Goal: Task Accomplishment & Management: Use online tool/utility

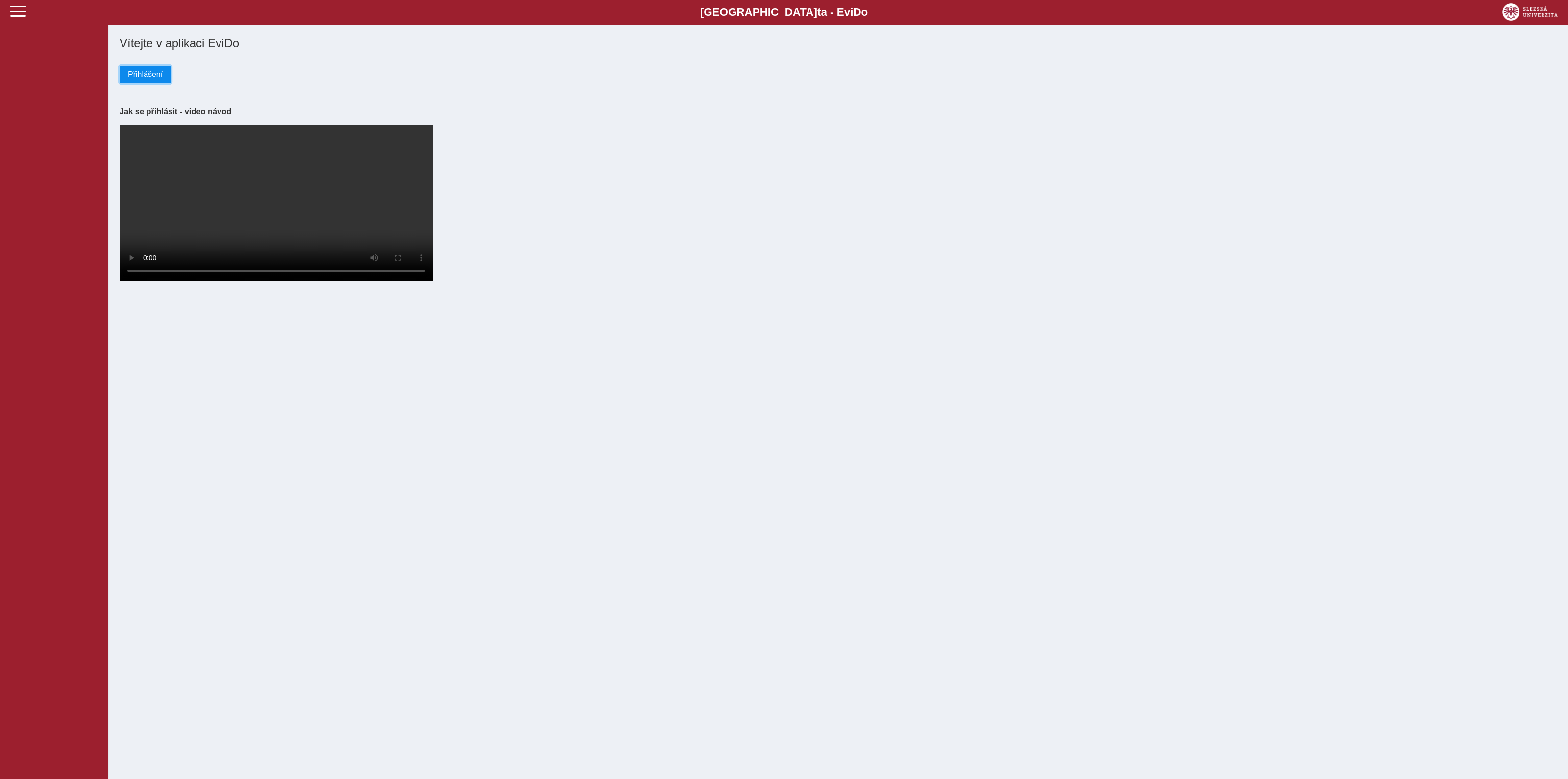
click at [152, 74] on span "Přihlášení" at bounding box center [145, 75] width 35 height 9
click at [155, 72] on span "Přihlášení" at bounding box center [145, 75] width 35 height 9
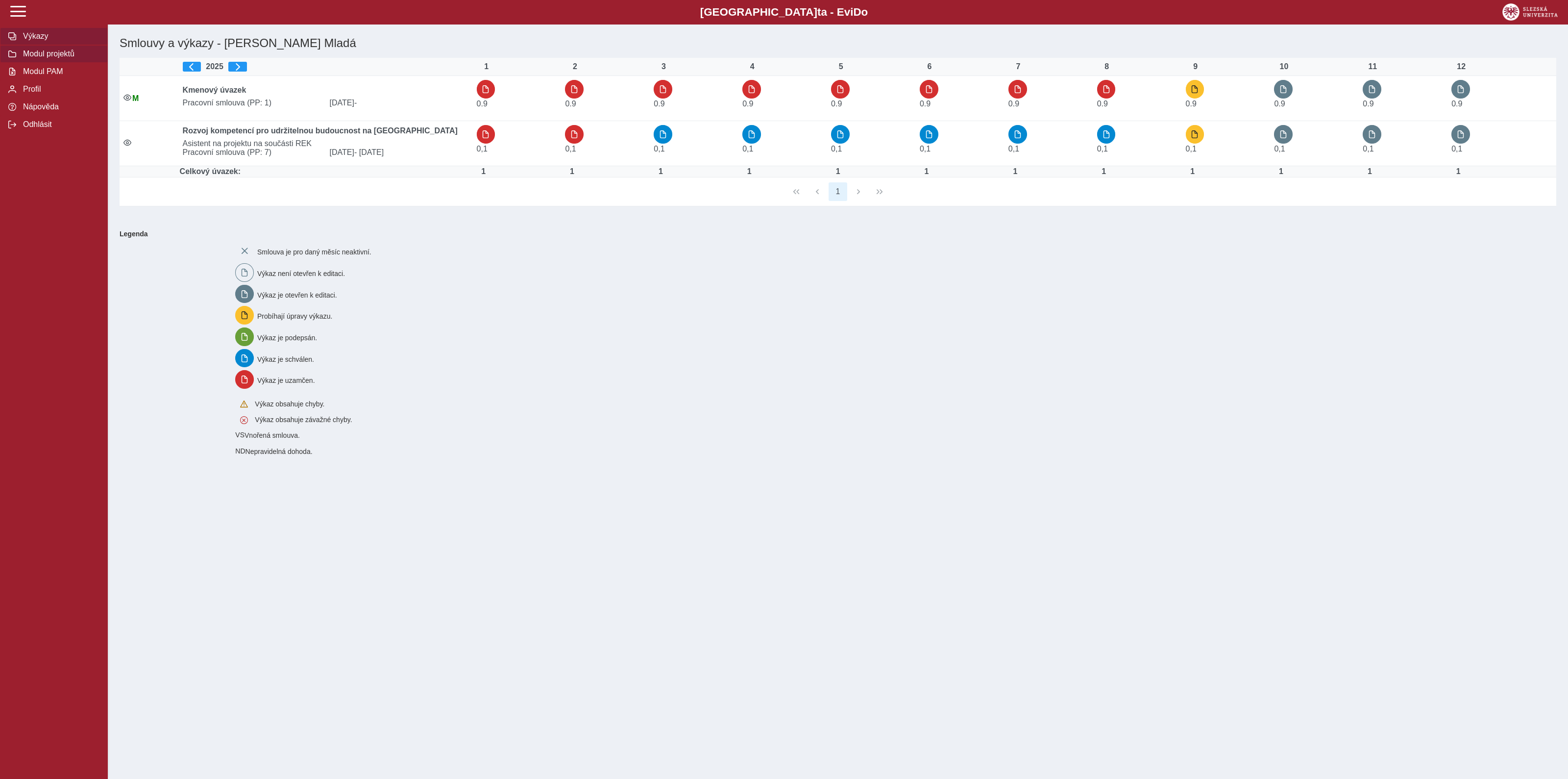
click at [46, 56] on span "Modul projektů" at bounding box center [60, 54] width 80 height 9
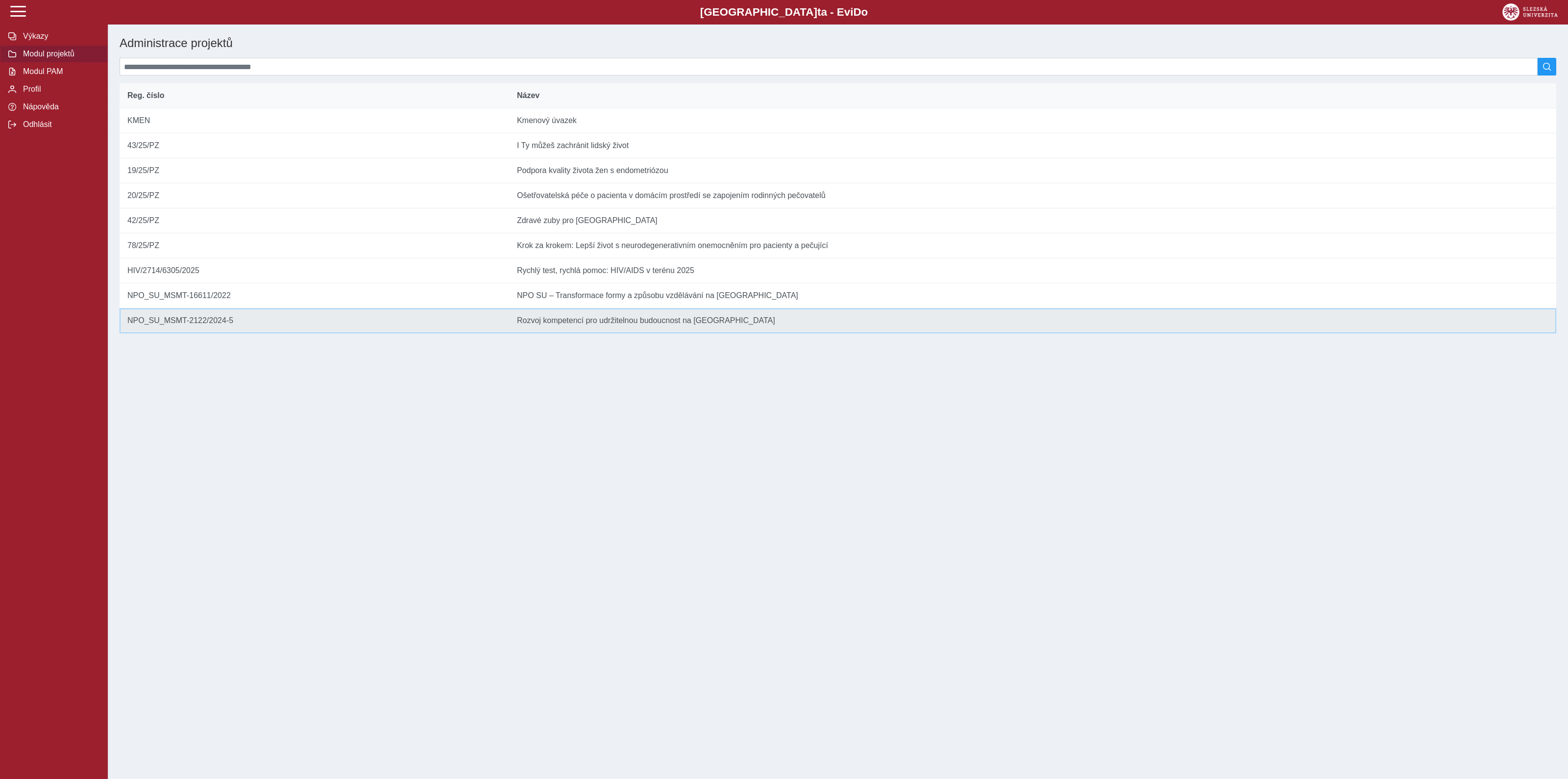
click at [546, 333] on td "Název Rozvoj kompetencí pro udržitelnou budoucnost na Slezské univerzitě v Opavě" at bounding box center [1032, 321] width 1047 height 25
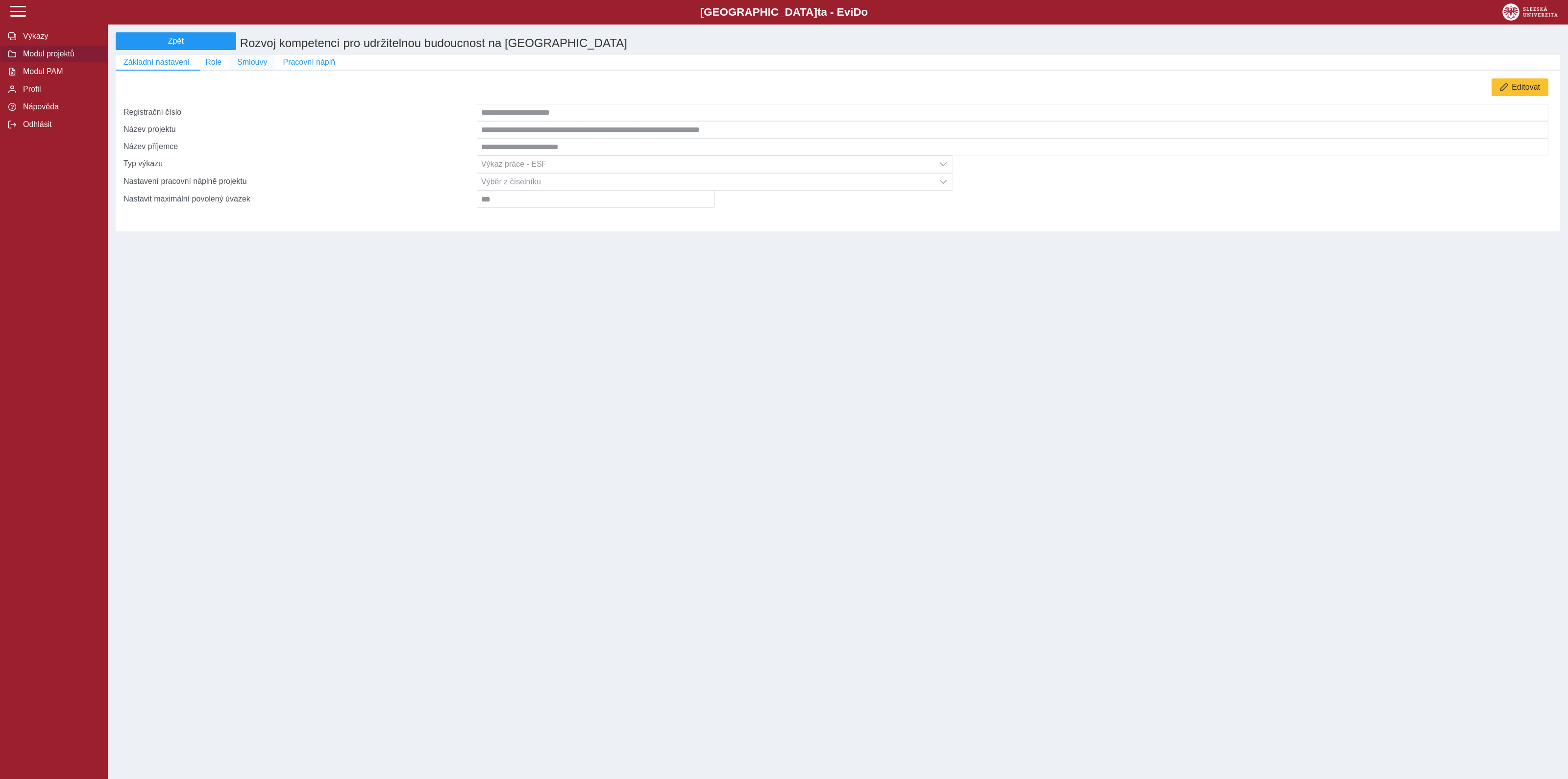
click at [255, 67] on span "Smlouvy" at bounding box center [251, 62] width 30 height 9
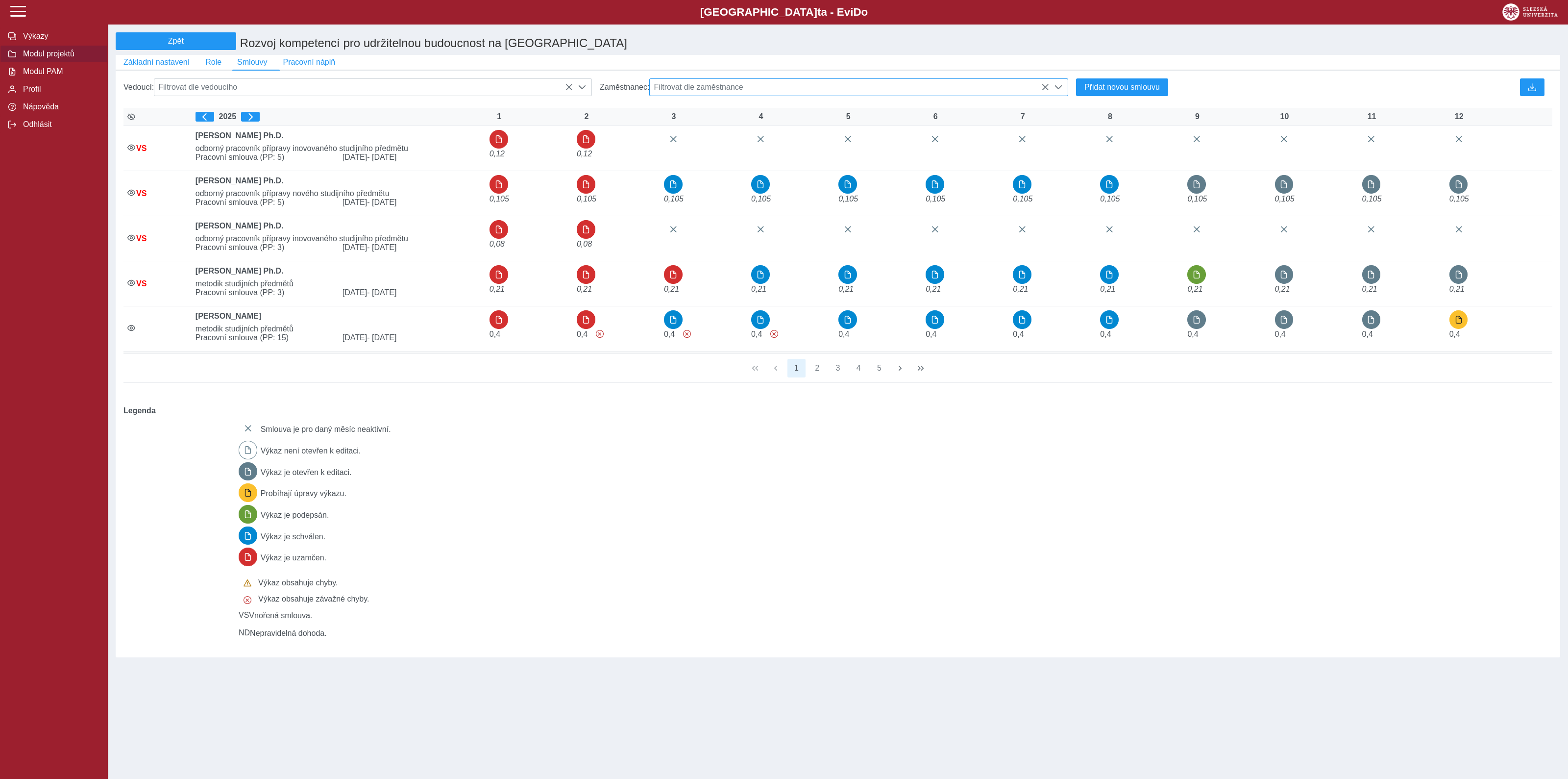
click at [739, 95] on span "Filtrovat dle zaměstnance" at bounding box center [849, 87] width 399 height 17
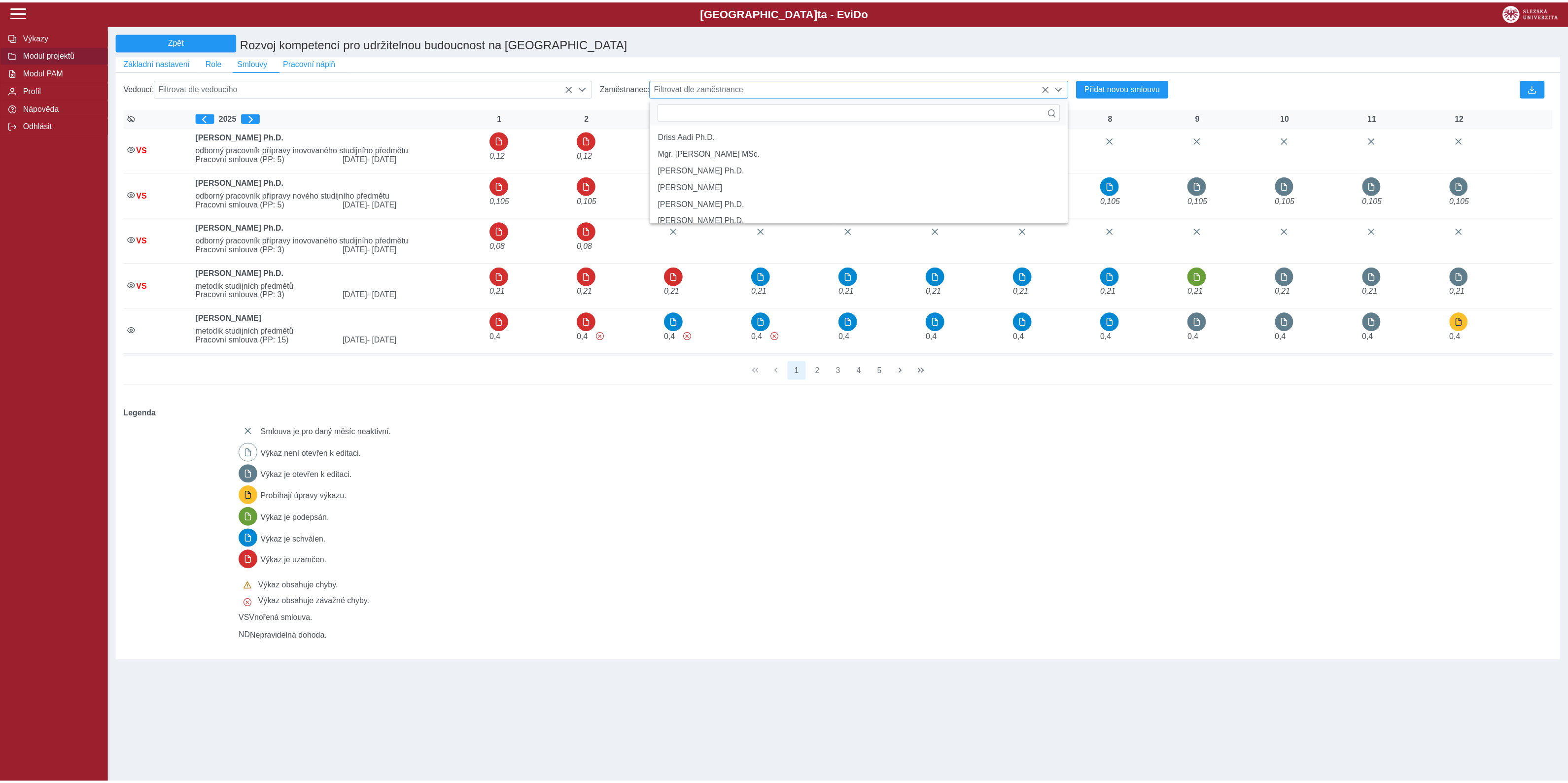
scroll to position [6, 42]
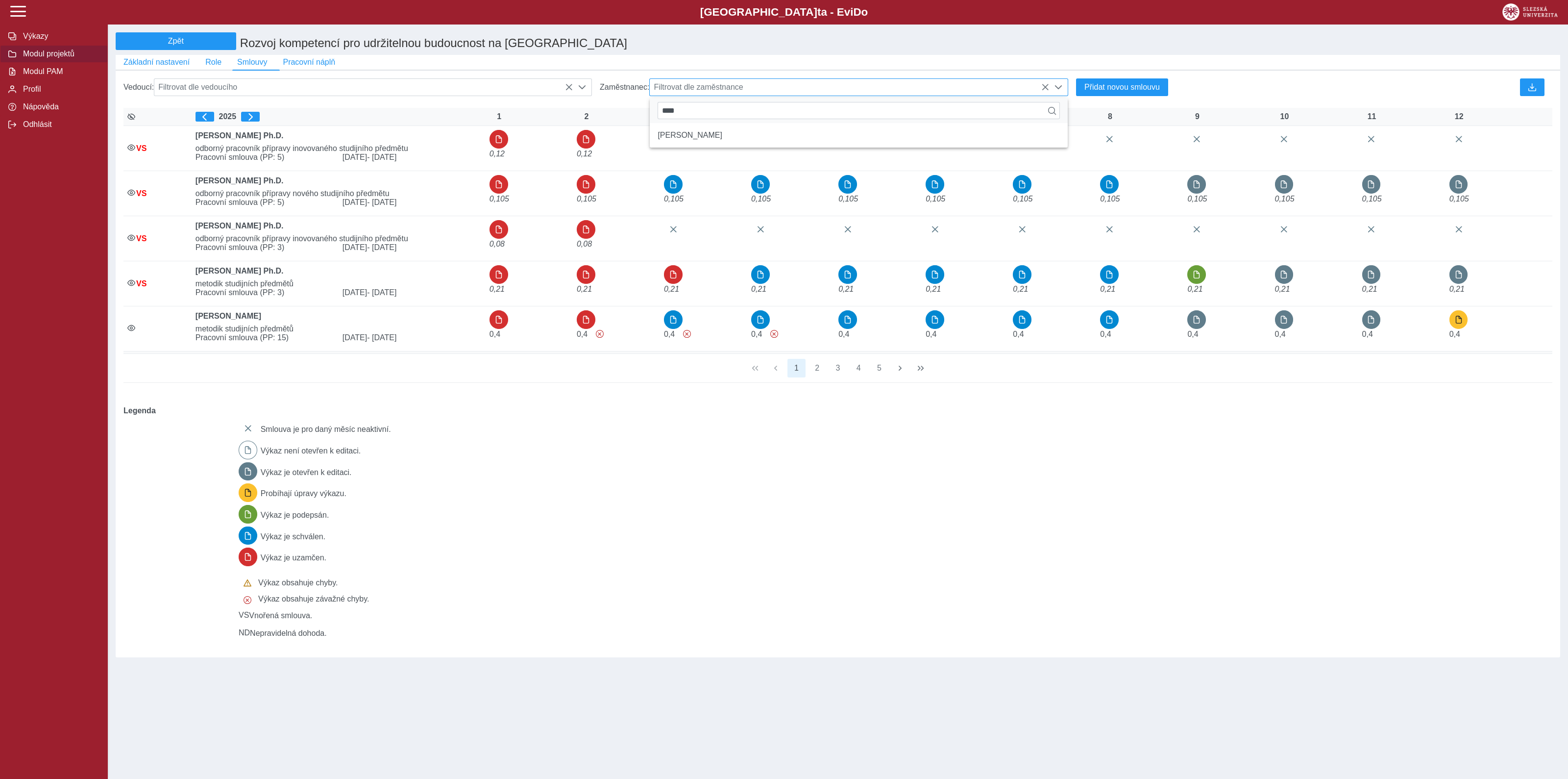
type input "*****"
click at [739, 95] on span "Filtrovat dle zaměstnance" at bounding box center [849, 87] width 399 height 17
click at [727, 144] on li "doc. Ing. Ladislav Průša CSc." at bounding box center [859, 136] width 418 height 17
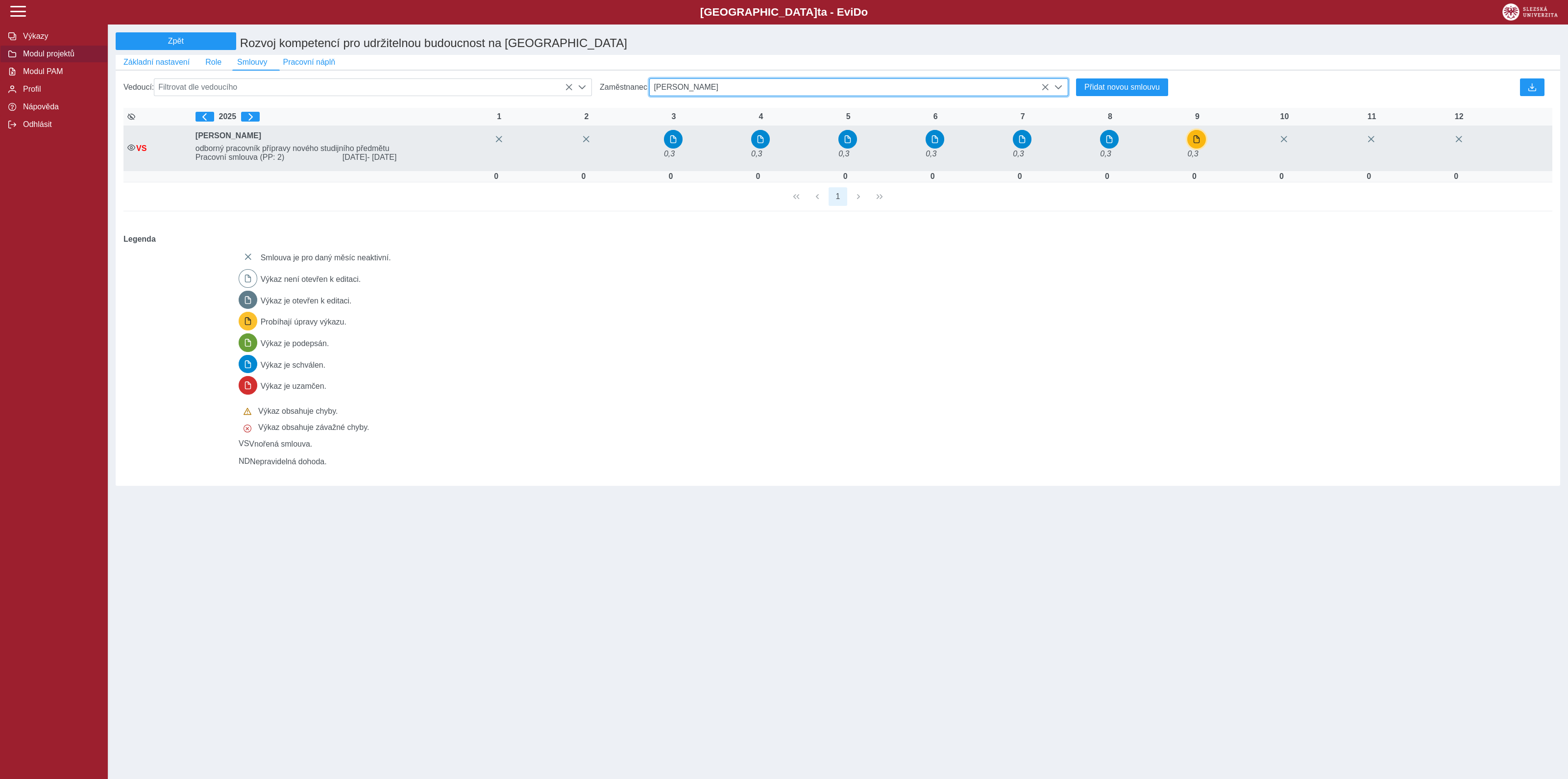
click at [1201, 142] on span "button" at bounding box center [1197, 139] width 8 height 8
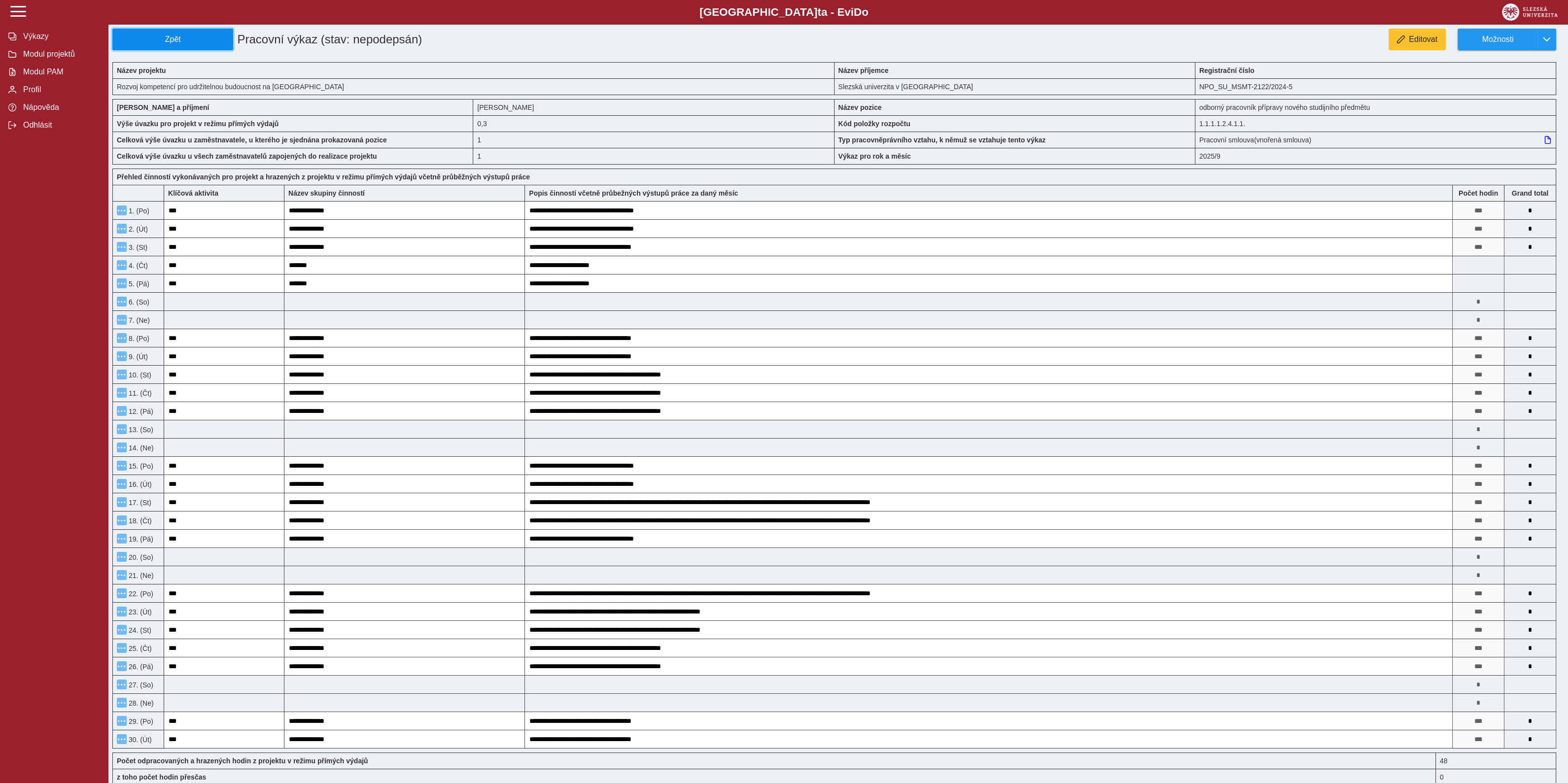
click at [178, 41] on span "Zpět" at bounding box center [172, 40] width 112 height 9
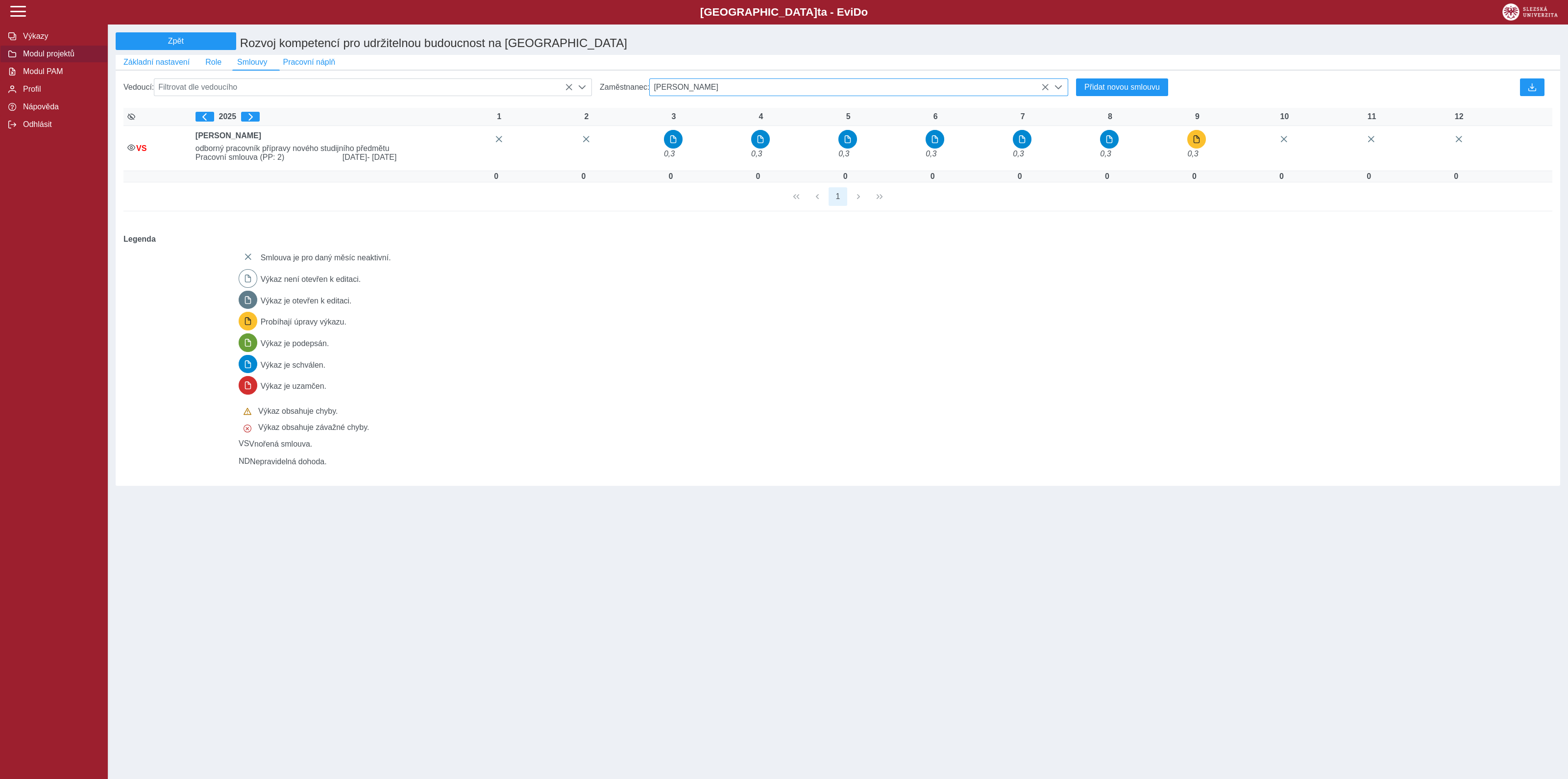
click at [730, 92] on span "doc. Ing. Ladislav Průša CSc." at bounding box center [849, 87] width 399 height 17
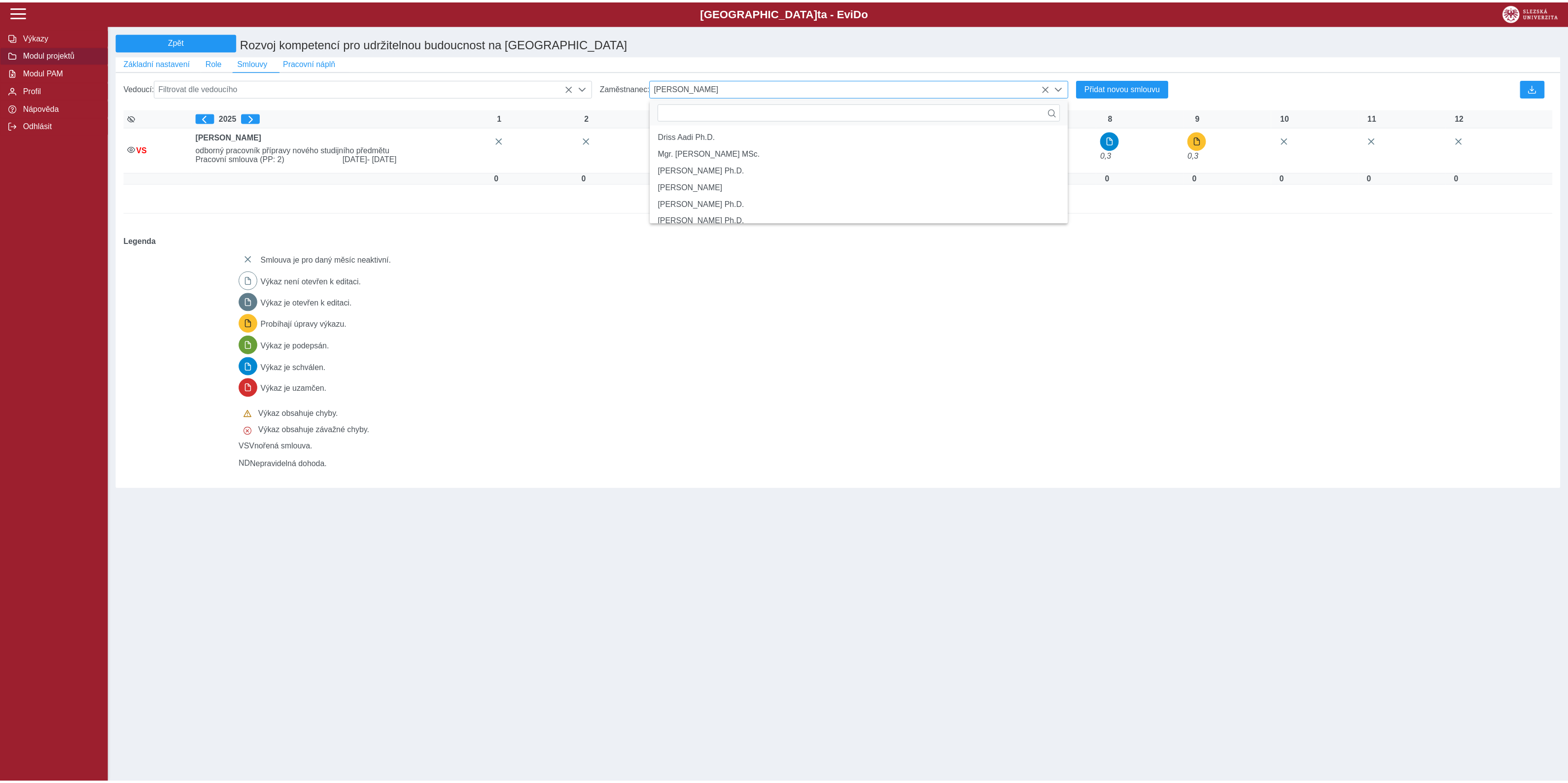
scroll to position [6, 42]
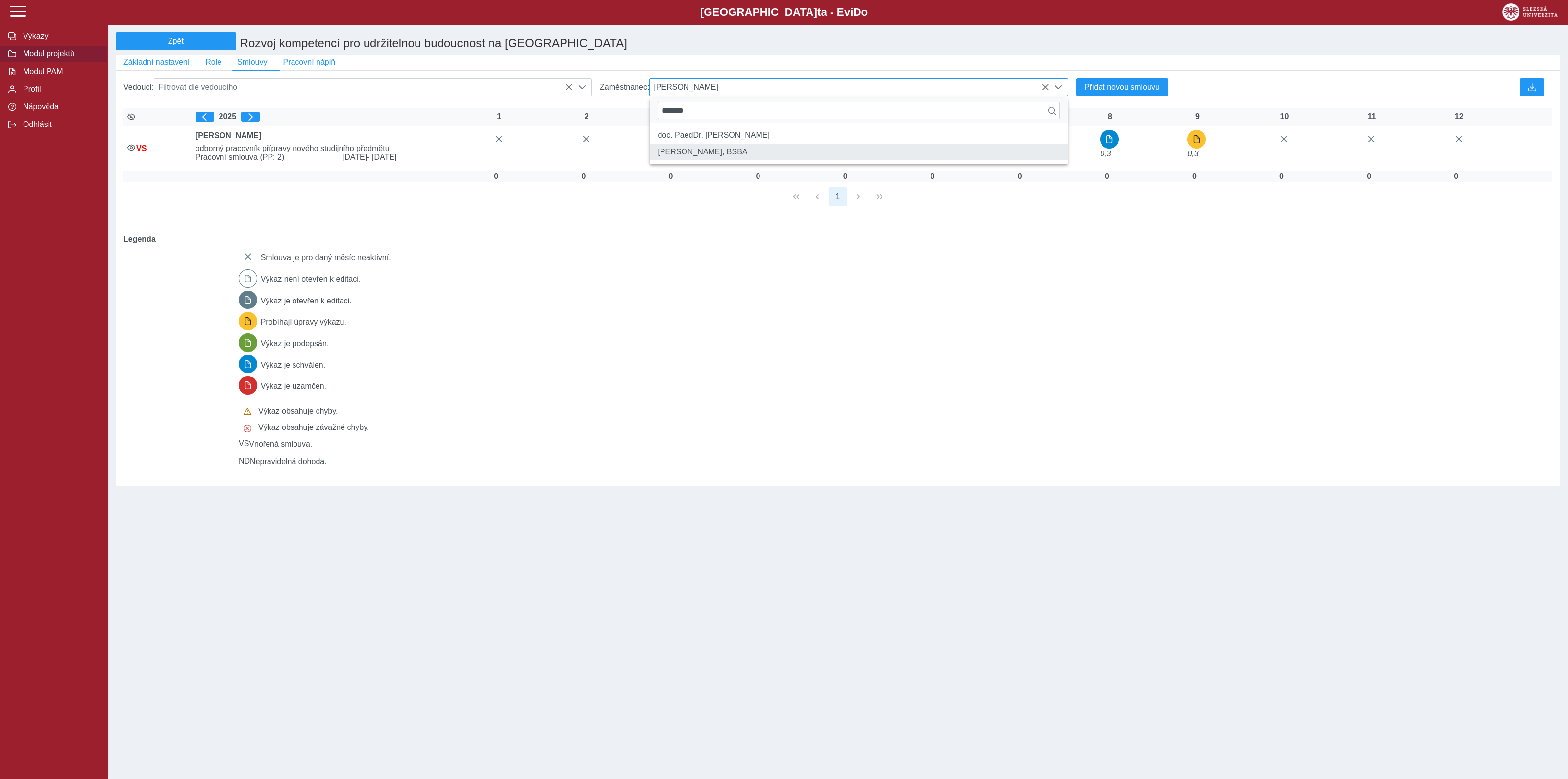
type input "*******"
click at [742, 161] on li "Mgr. Nataša Matulayová PhD., BSBA" at bounding box center [859, 152] width 418 height 17
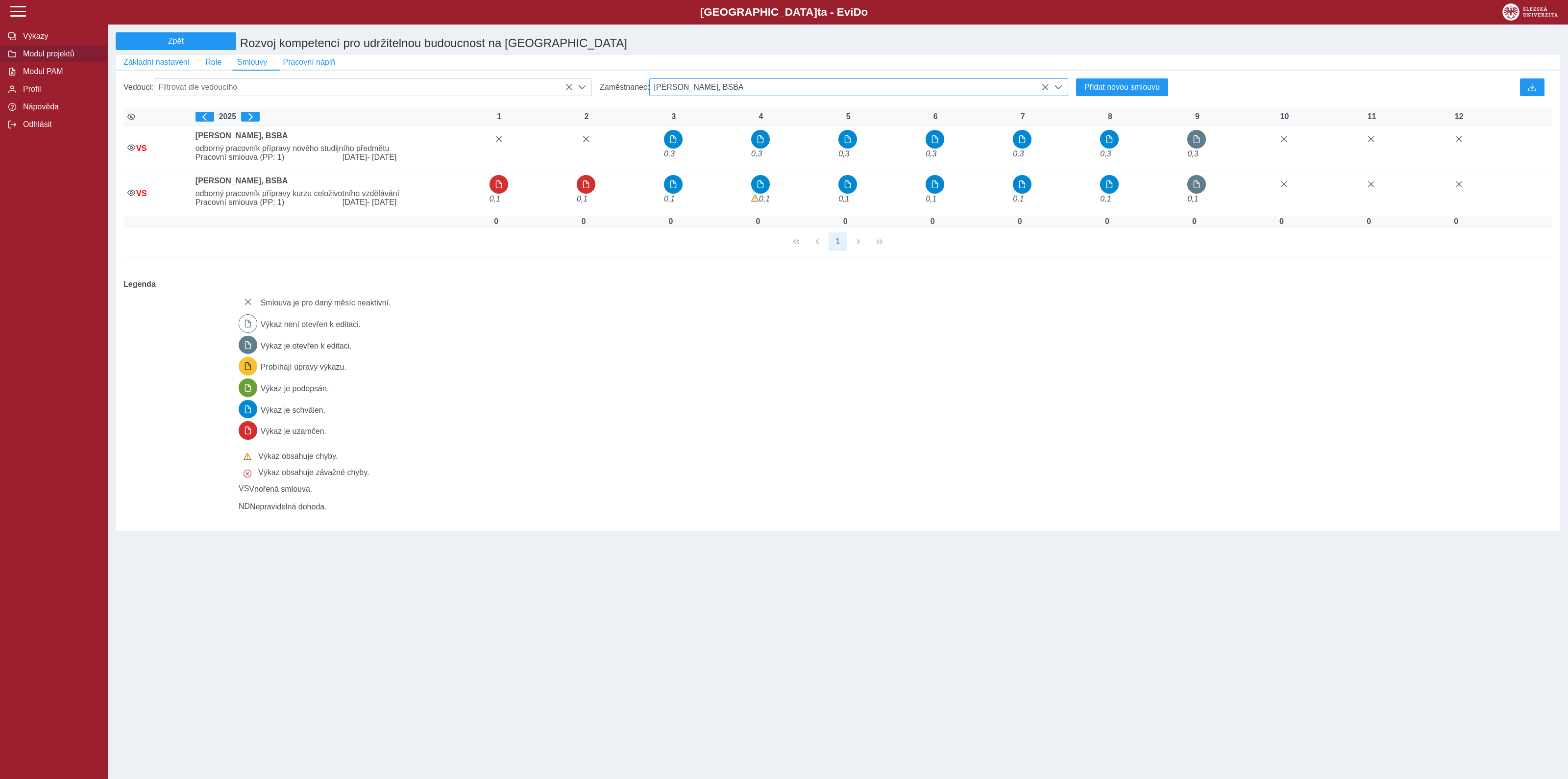
click at [742, 92] on span "Mgr. Nataša Matulayová PhD., BSBA" at bounding box center [849, 87] width 399 height 17
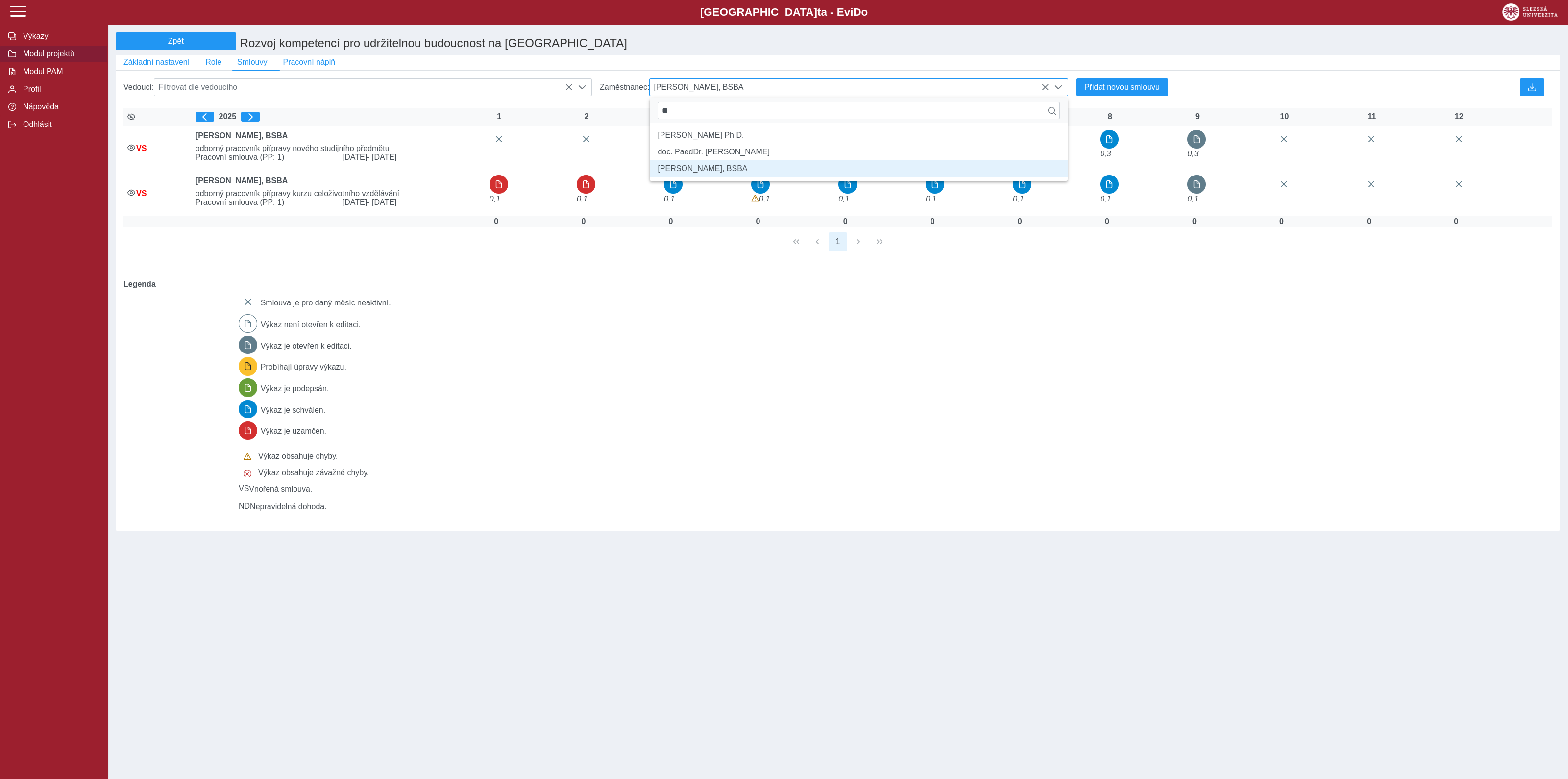
type input "*"
type input "*******"
click at [739, 144] on li "Mgr. et Mgr. Marta Kolaříková Ph.D." at bounding box center [859, 136] width 418 height 17
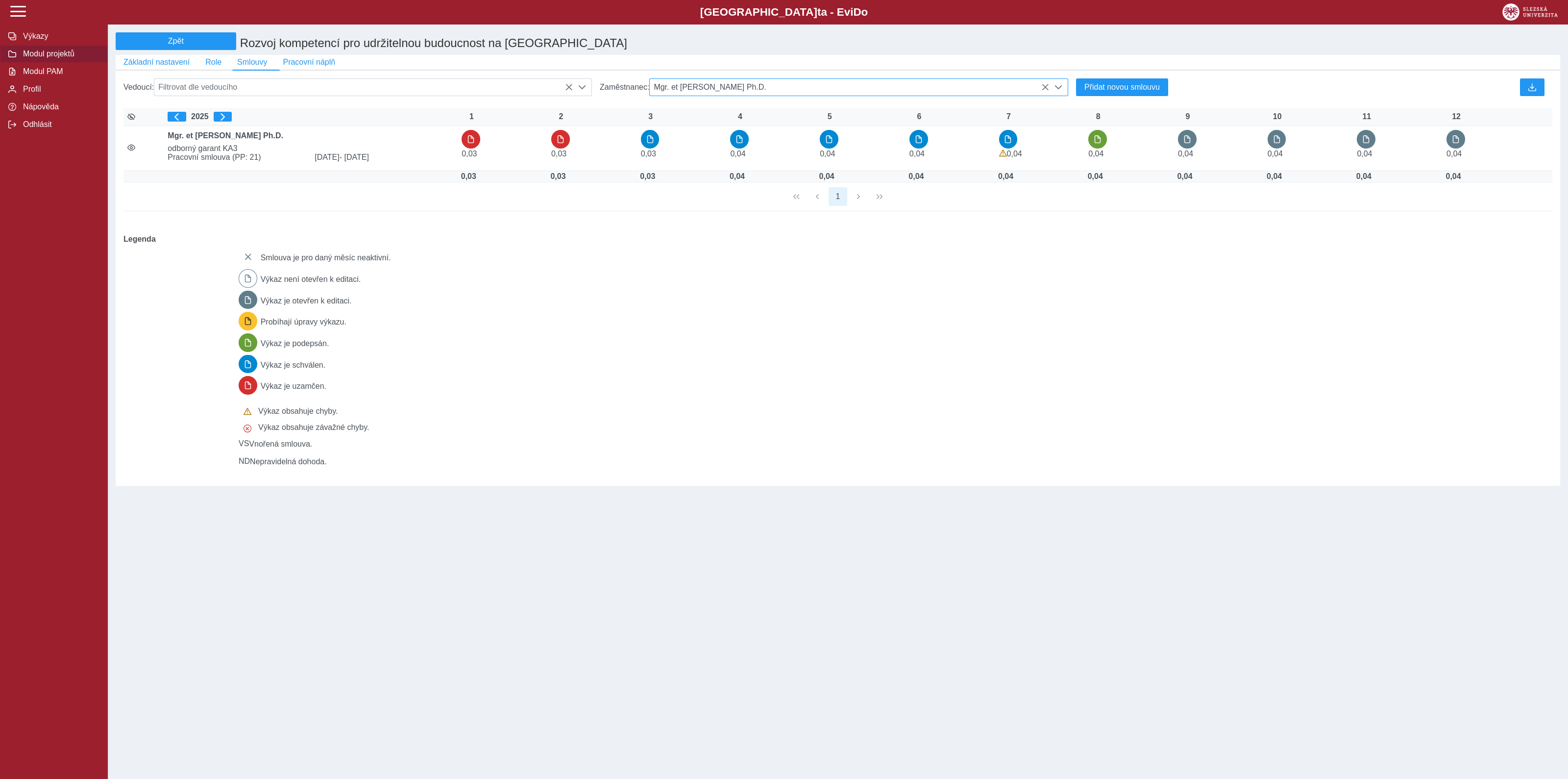
click at [767, 88] on span "Mgr. et Mgr. Marta Kolaříková Ph.D." at bounding box center [849, 87] width 399 height 17
type input "*"
type input "*******"
click at [718, 143] on li "Mgr. Klára Truparová" at bounding box center [859, 136] width 418 height 17
click at [757, 92] on span "Mgr. Klára Truparová" at bounding box center [849, 87] width 399 height 17
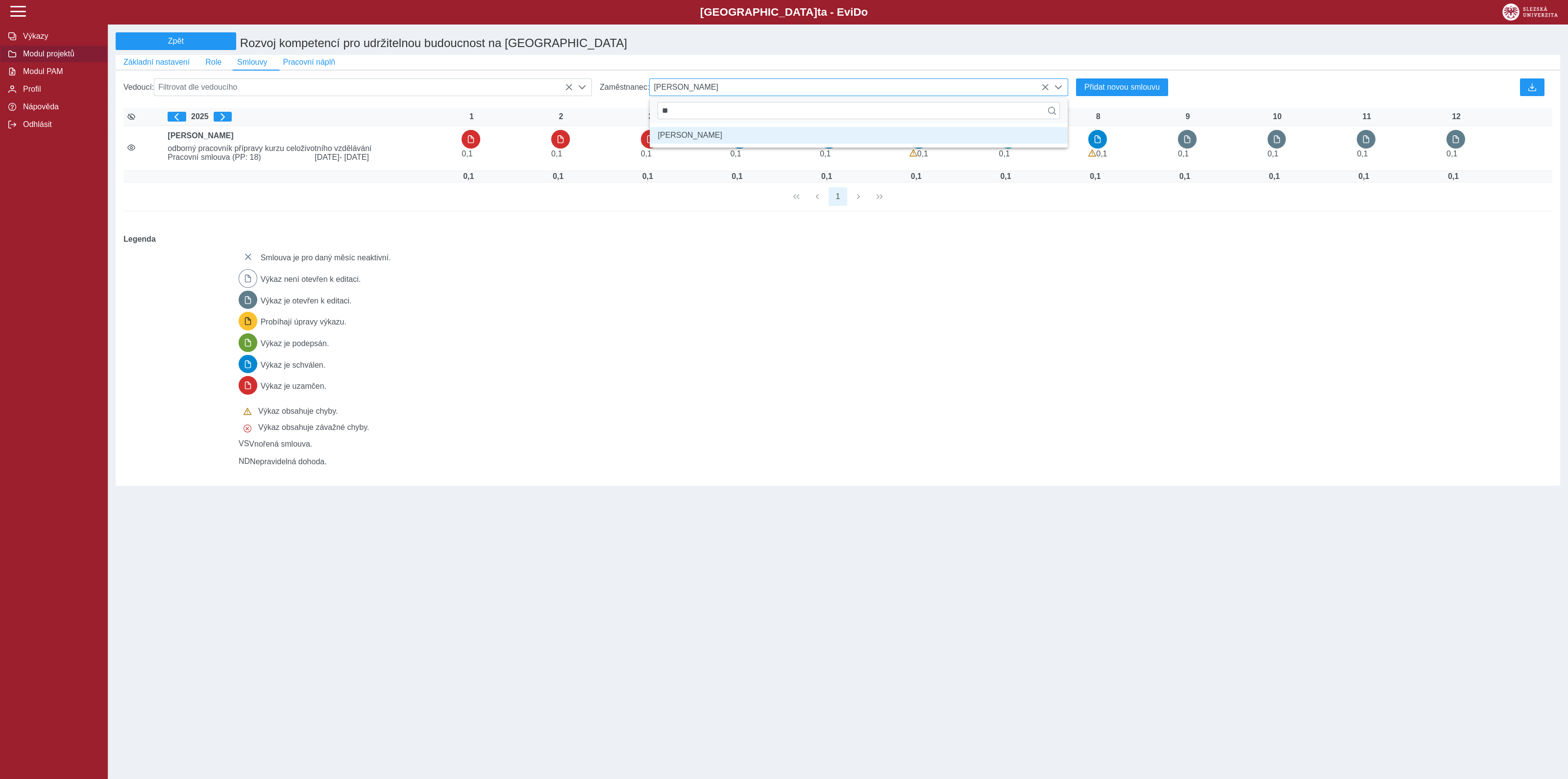
type input "*"
type input "******"
click at [708, 139] on li "doc. Ing. Pavel Tuleja Ph.D." at bounding box center [859, 136] width 418 height 17
click at [717, 89] on span "doc. Ing. Pavel Tuleja Ph.D." at bounding box center [849, 87] width 399 height 17
type input "*"
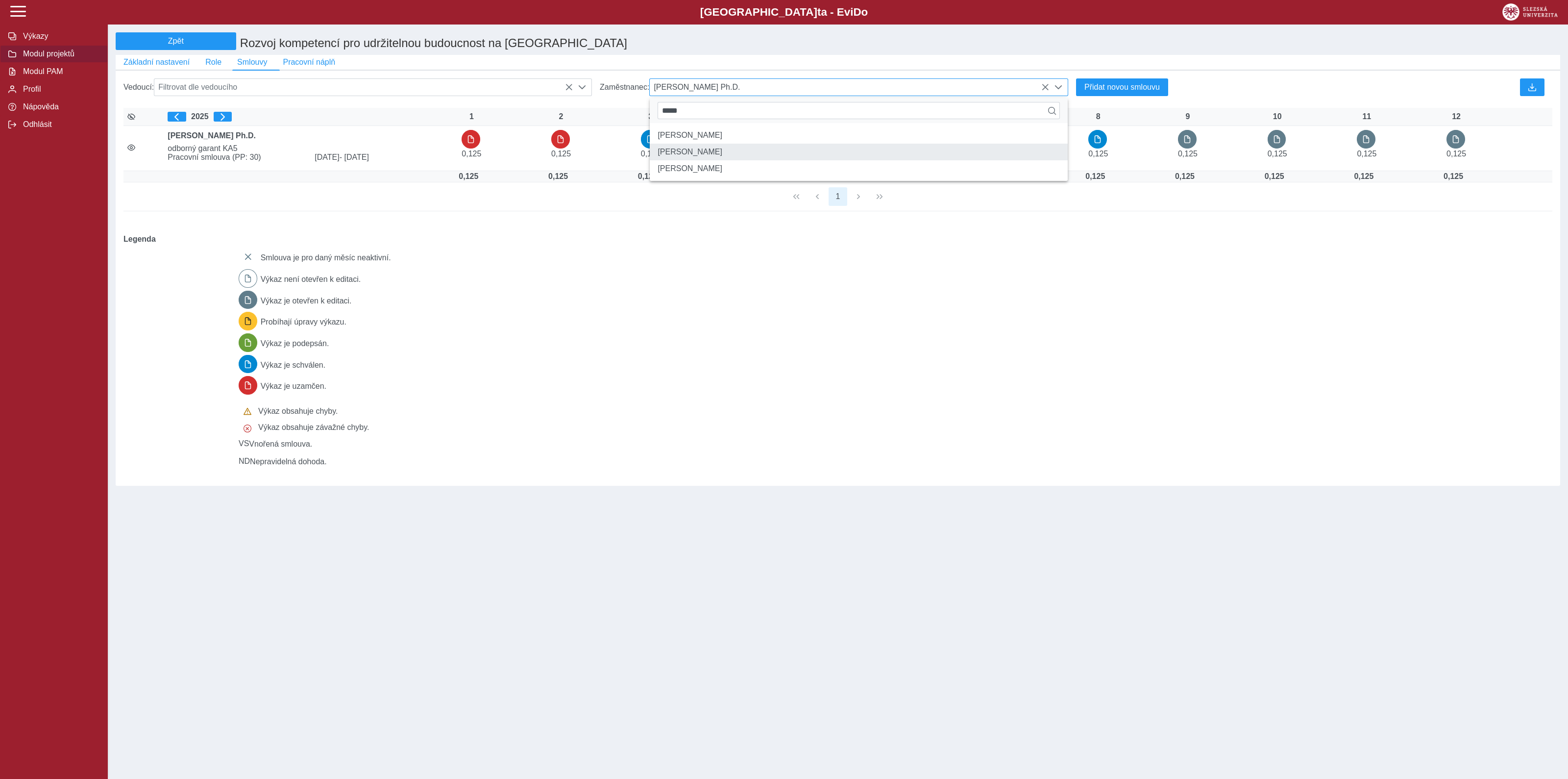
type input "*****"
click at [700, 158] on li "Ing. Josef Vícha" at bounding box center [859, 152] width 418 height 17
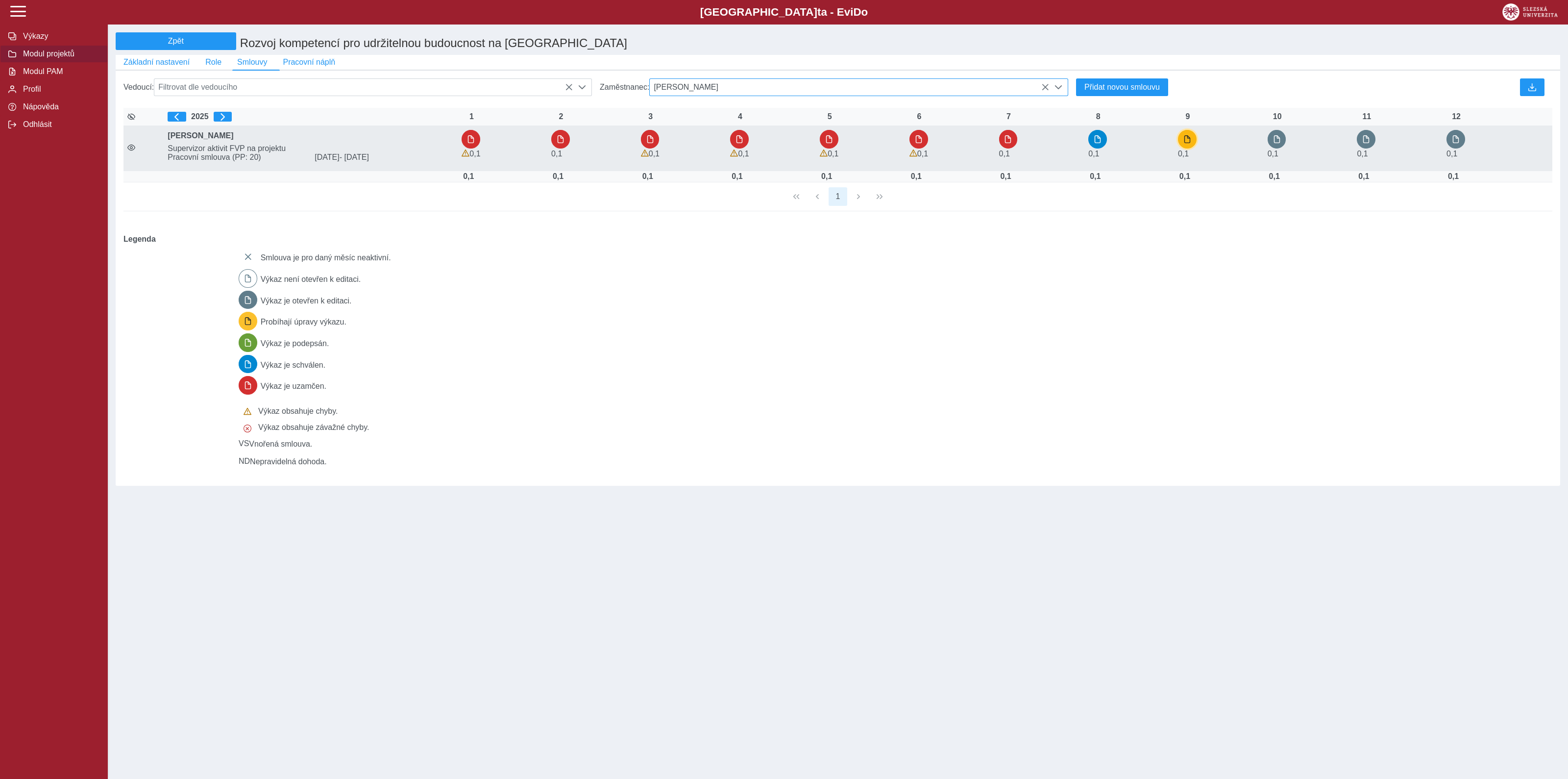
click at [1187, 141] on span "button" at bounding box center [1187, 139] width 8 height 8
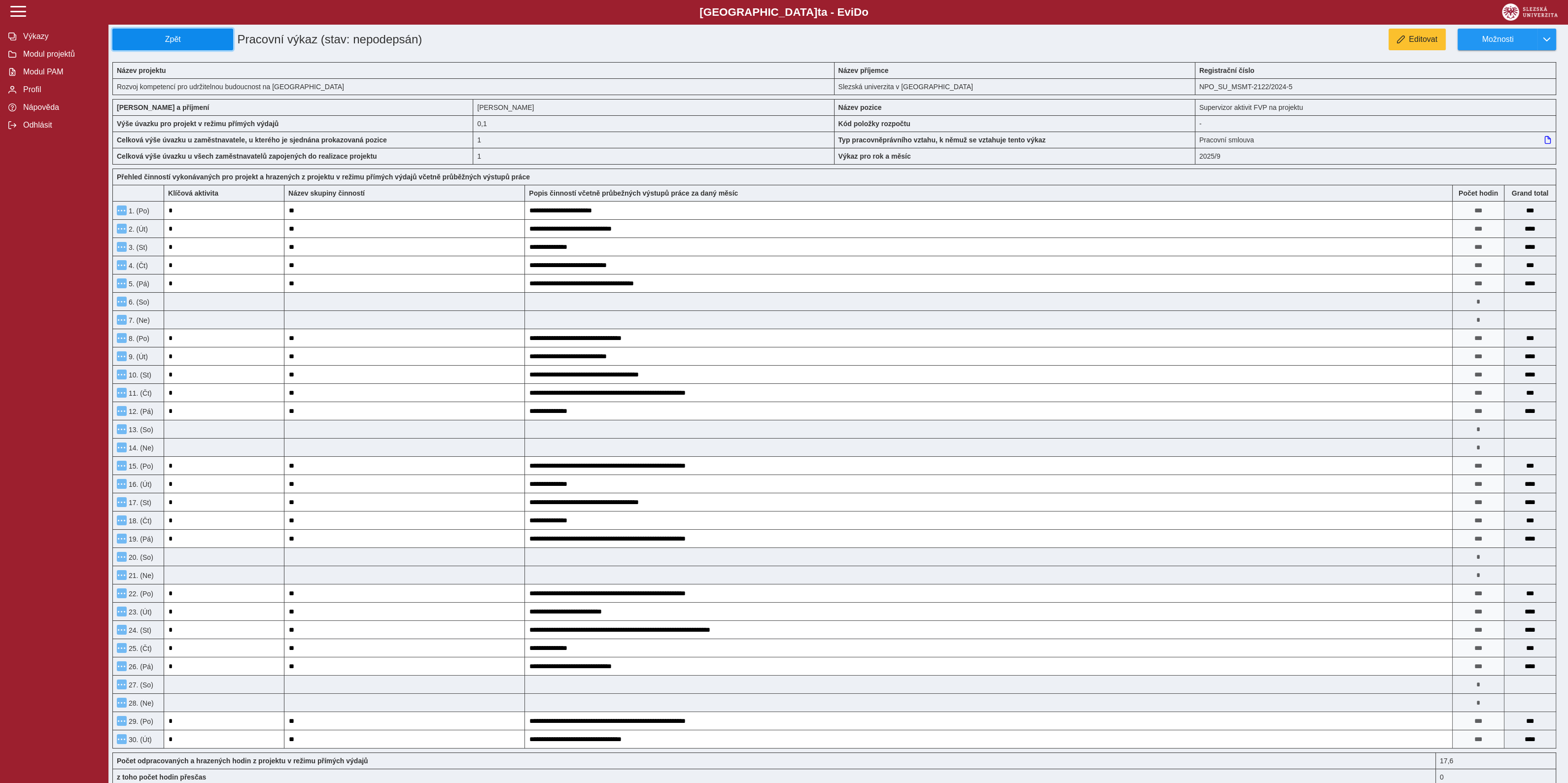
click at [177, 38] on span "Zpět" at bounding box center [172, 40] width 112 height 9
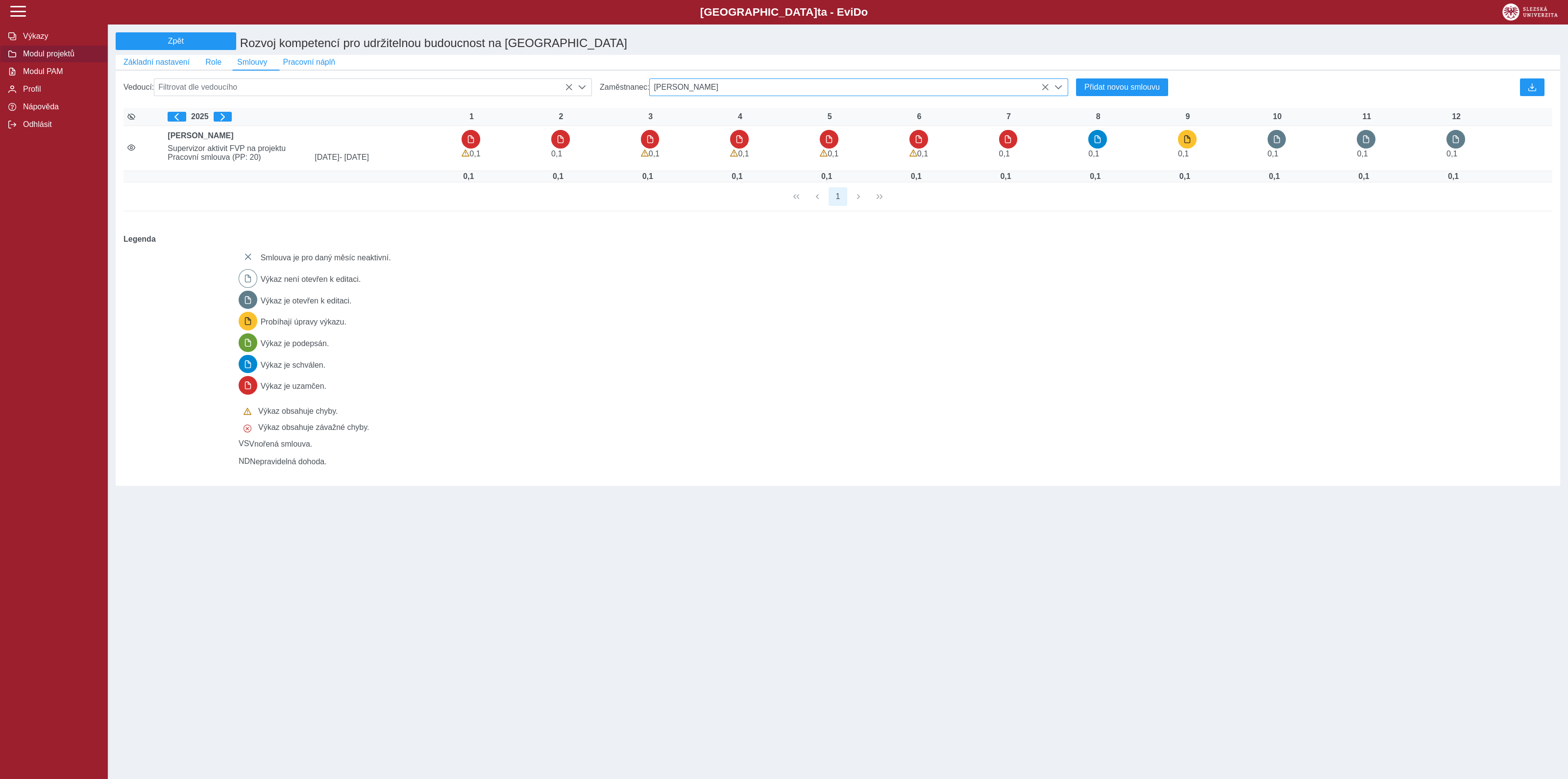
click at [1047, 88] on icon at bounding box center [1045, 87] width 8 height 8
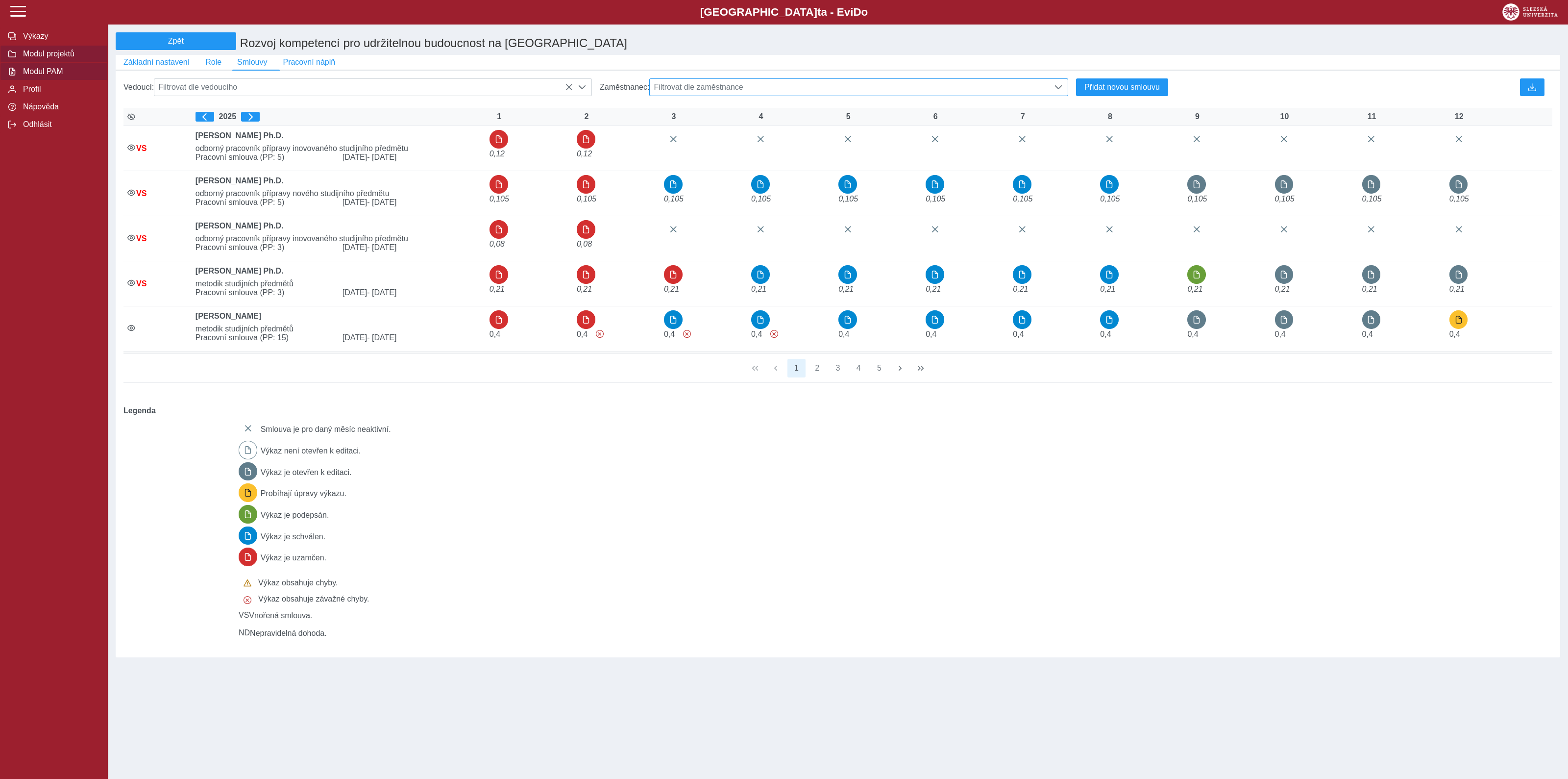
click at [36, 75] on span "Modul PAM" at bounding box center [60, 72] width 80 height 9
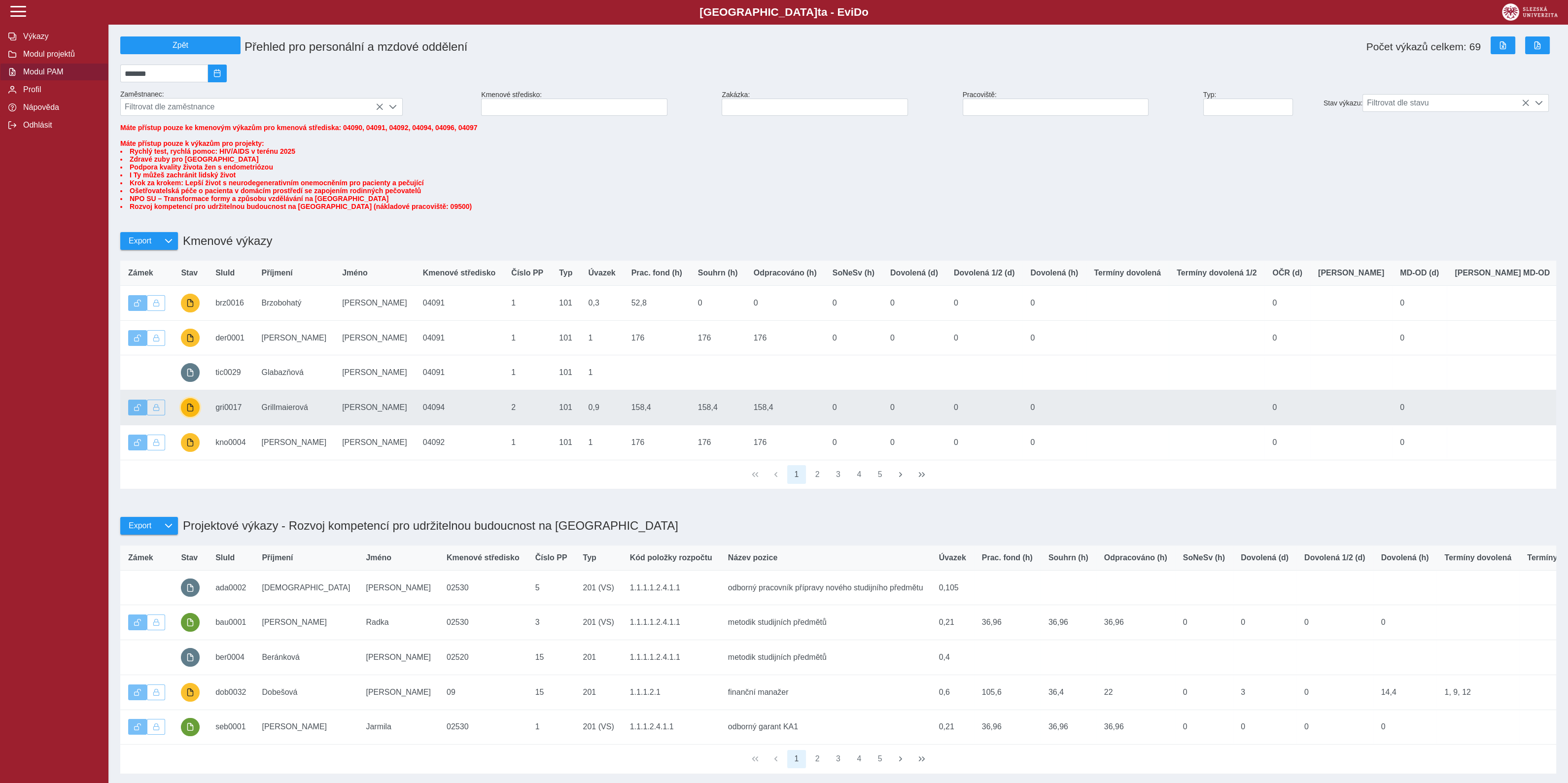
click at [190, 411] on span "button" at bounding box center [190, 407] width 8 height 8
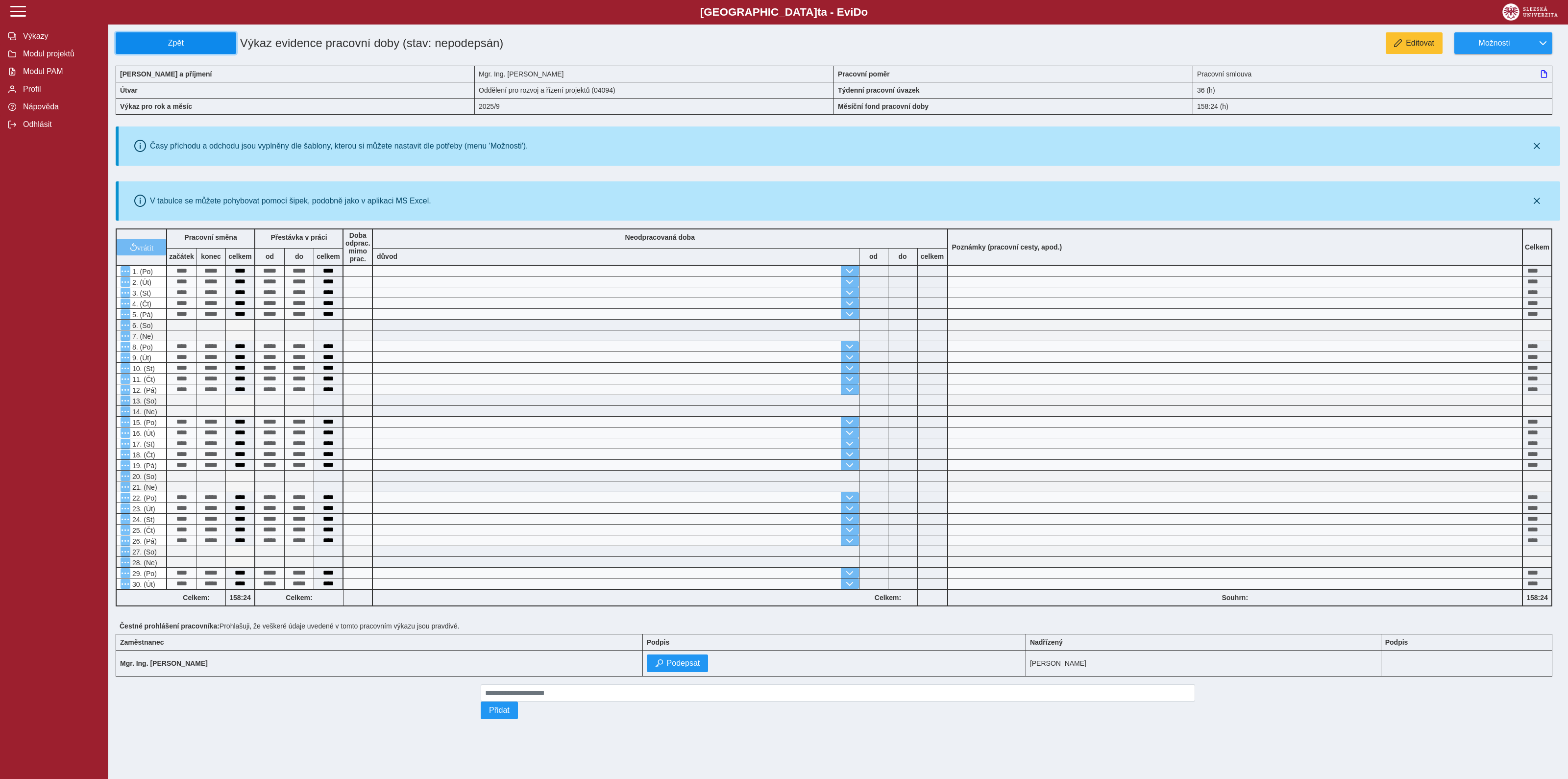
click at [186, 41] on span "Zpět" at bounding box center [175, 43] width 111 height 9
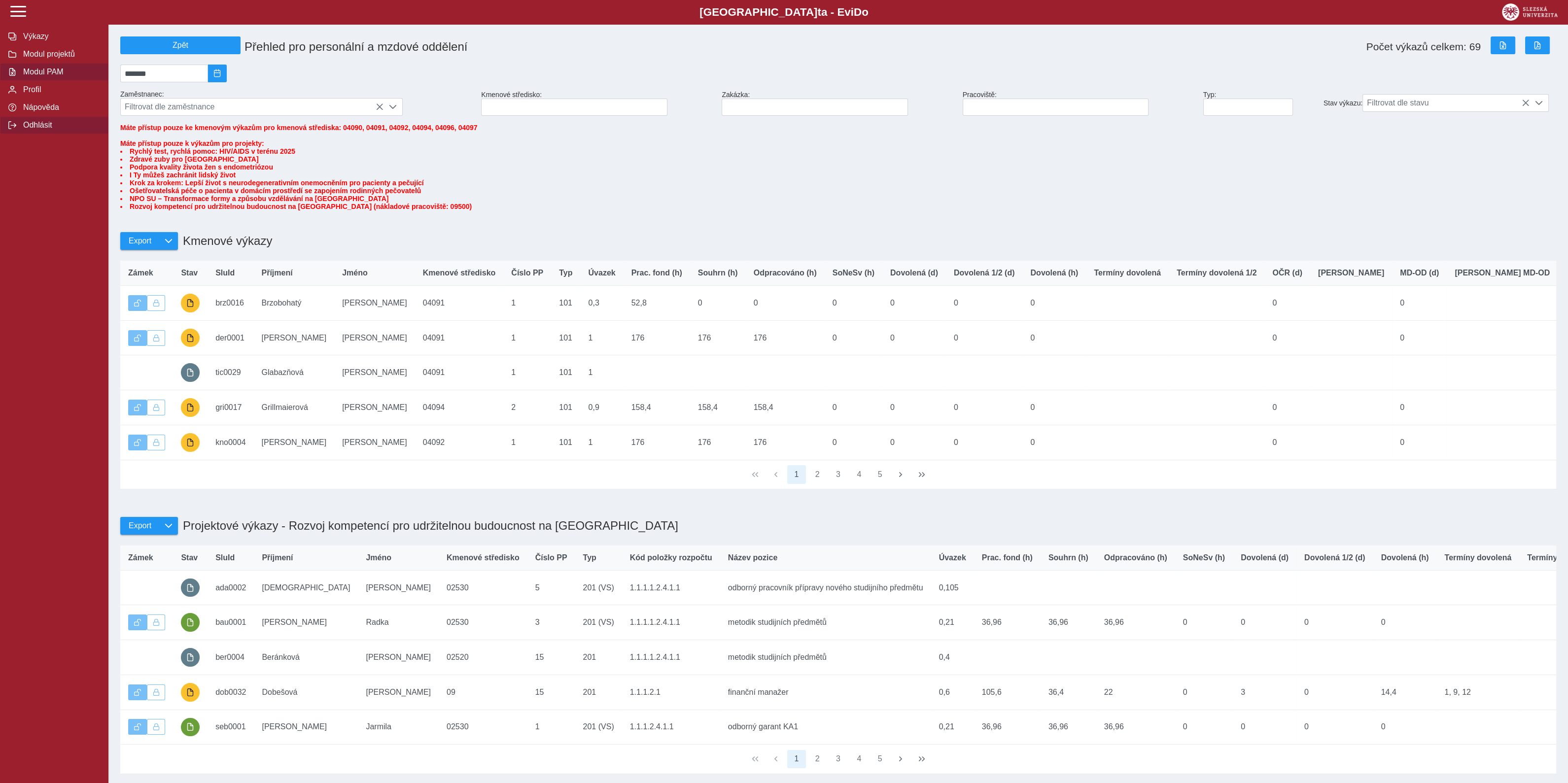
click at [32, 129] on span "Odhlásit" at bounding box center [60, 125] width 80 height 9
